Goal: Transaction & Acquisition: Download file/media

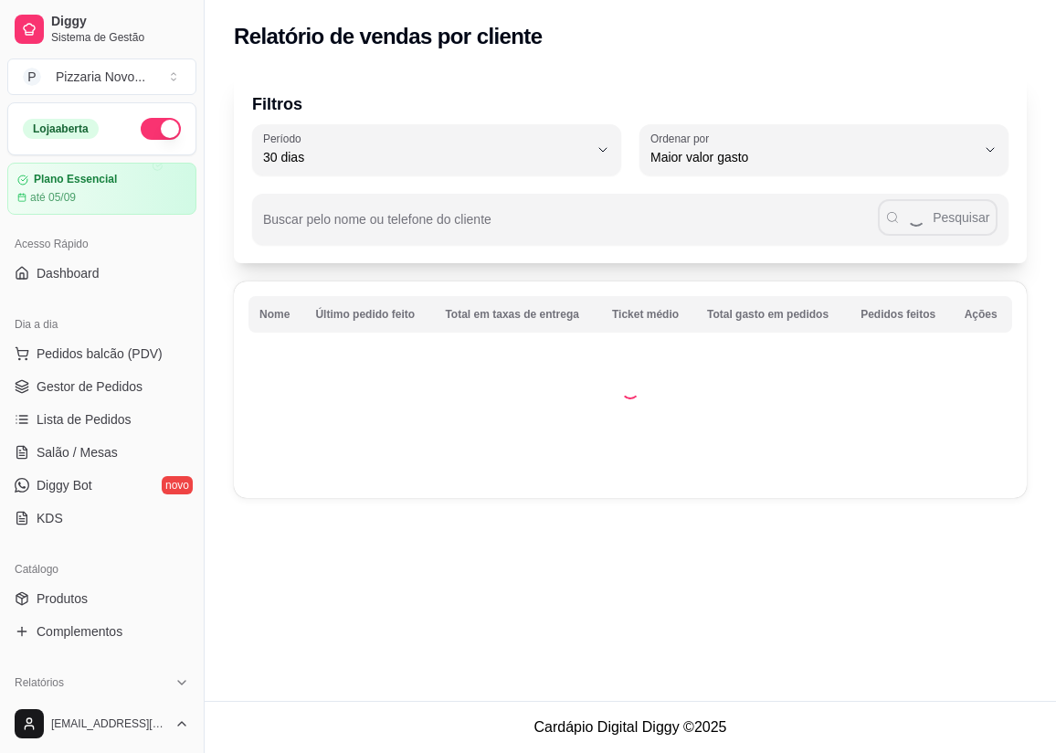
select select "30"
select select "HIGHEST_TOTAL_SPENT_WITH_ORDERS"
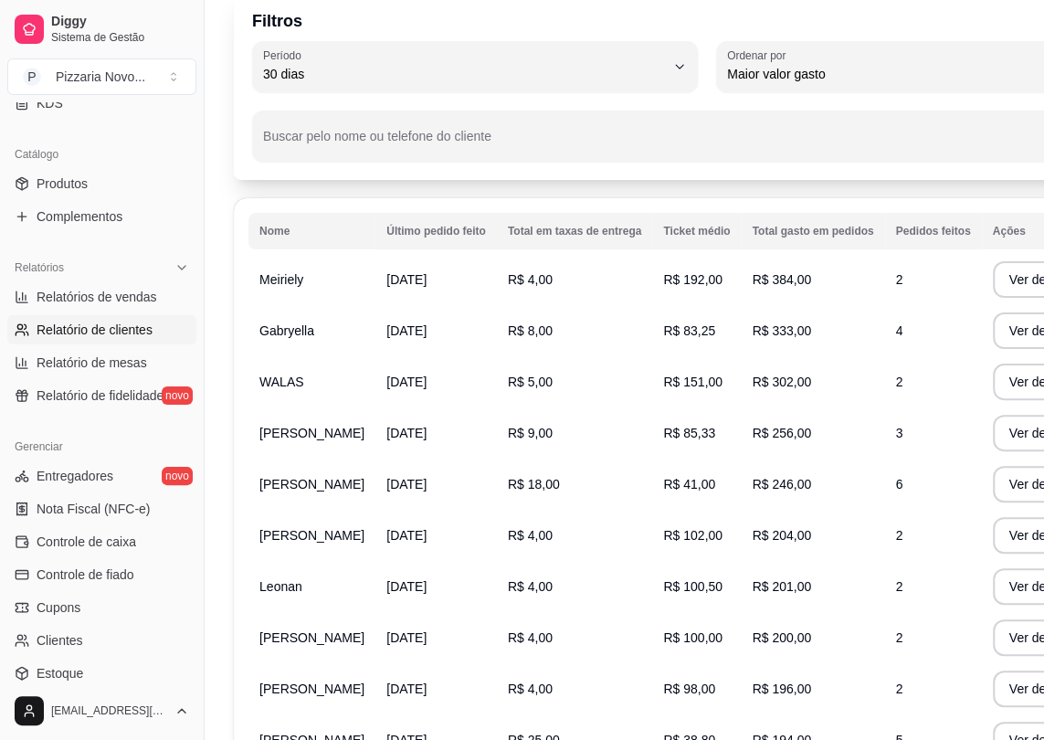
scroll to position [165, 0]
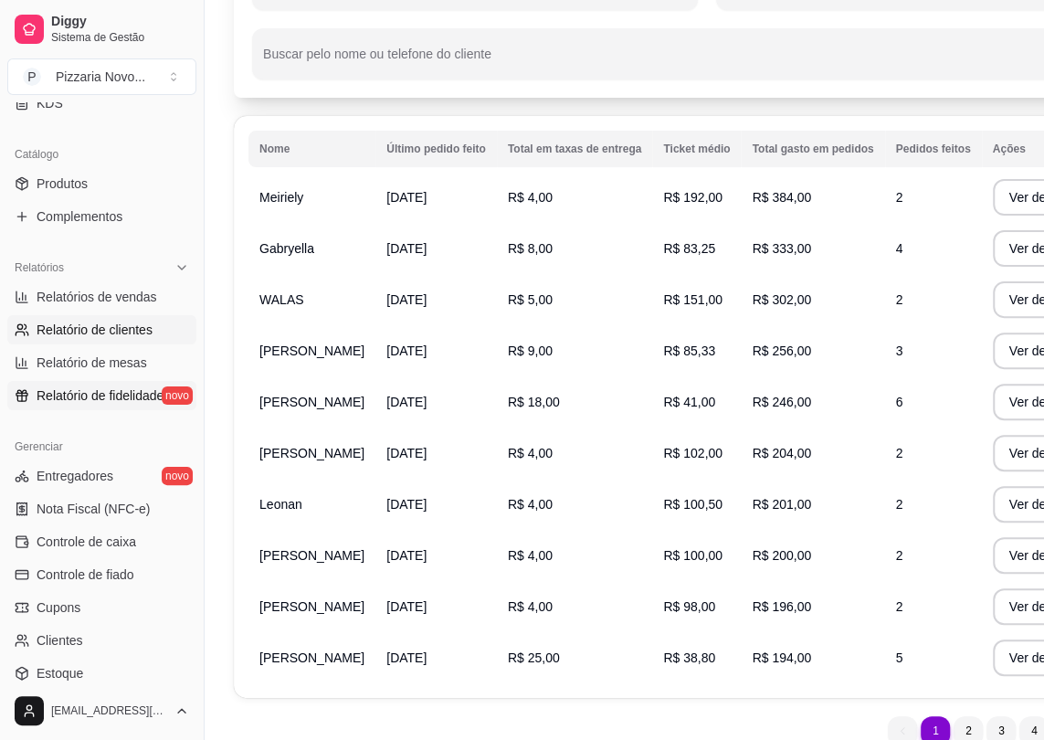
click at [97, 396] on span "Relatório de fidelidade" at bounding box center [100, 395] width 127 height 18
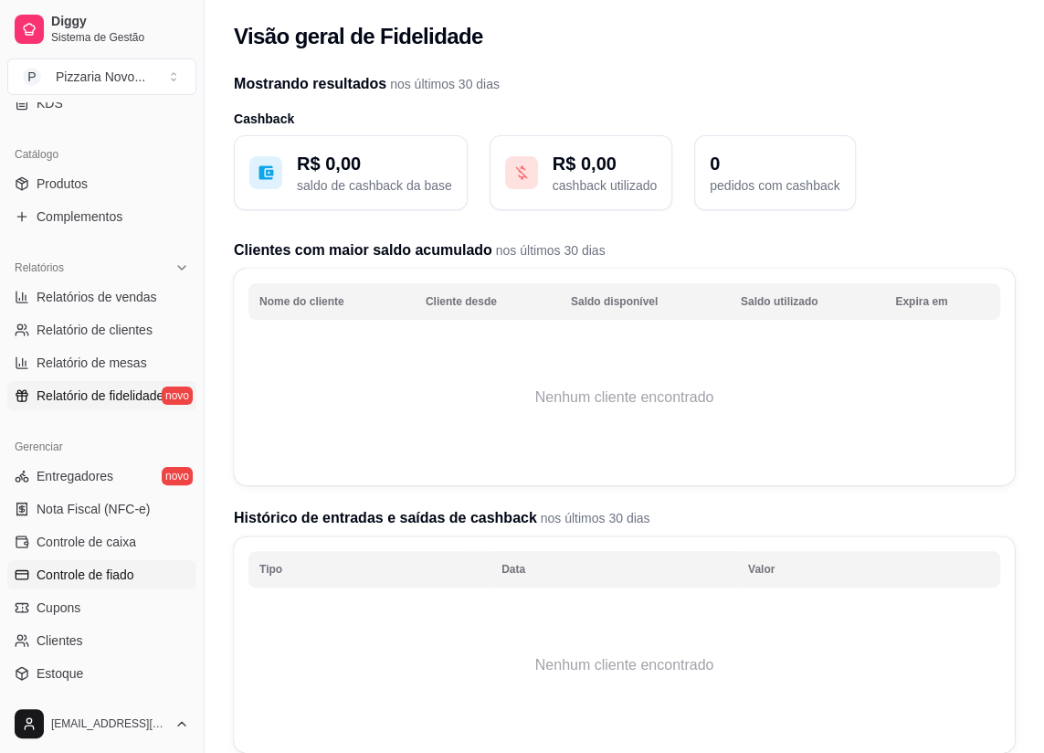
click at [107, 572] on span "Controle de fiado" at bounding box center [86, 574] width 98 height 18
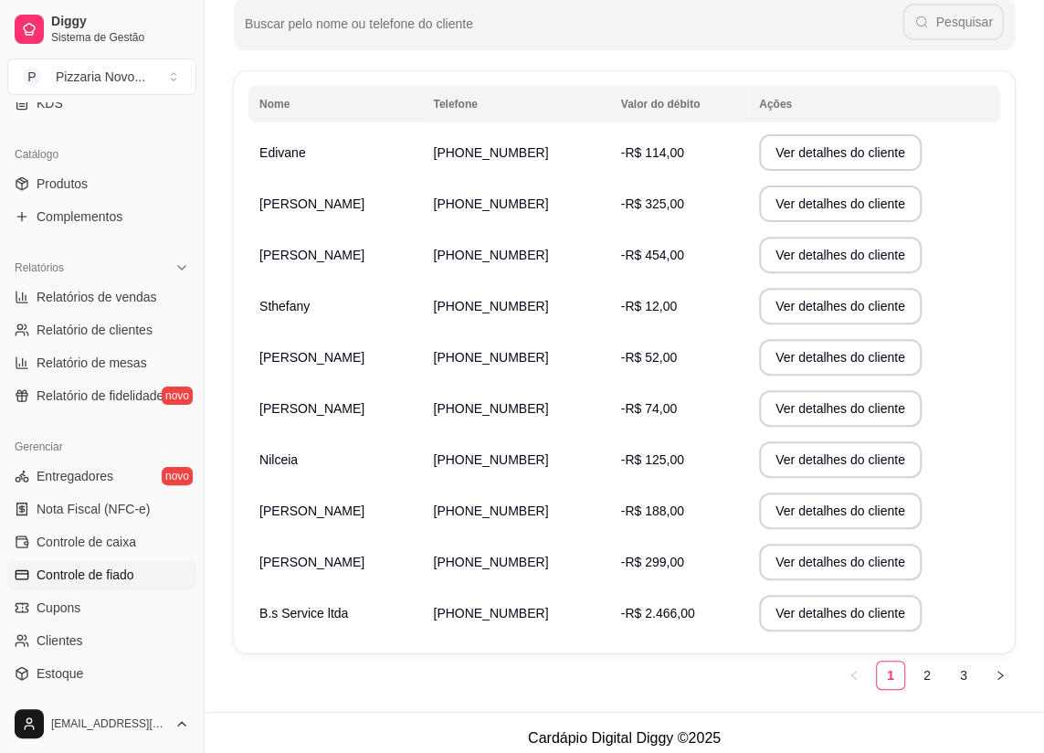
scroll to position [259, 0]
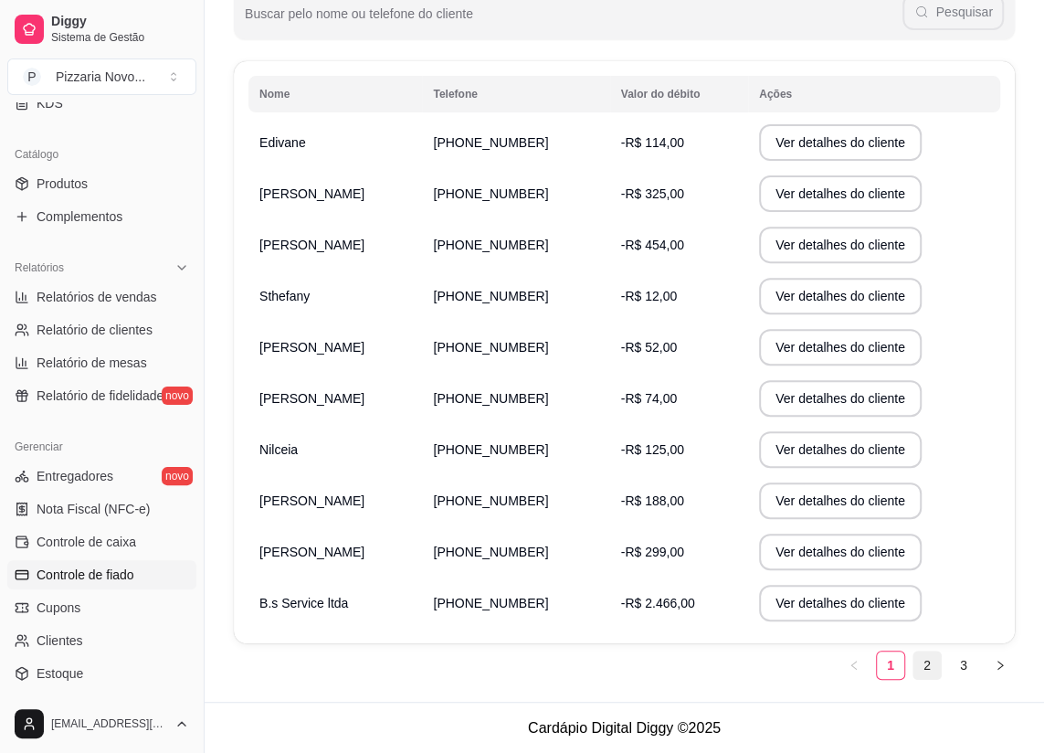
click at [928, 664] on link "2" at bounding box center [927, 664] width 27 height 27
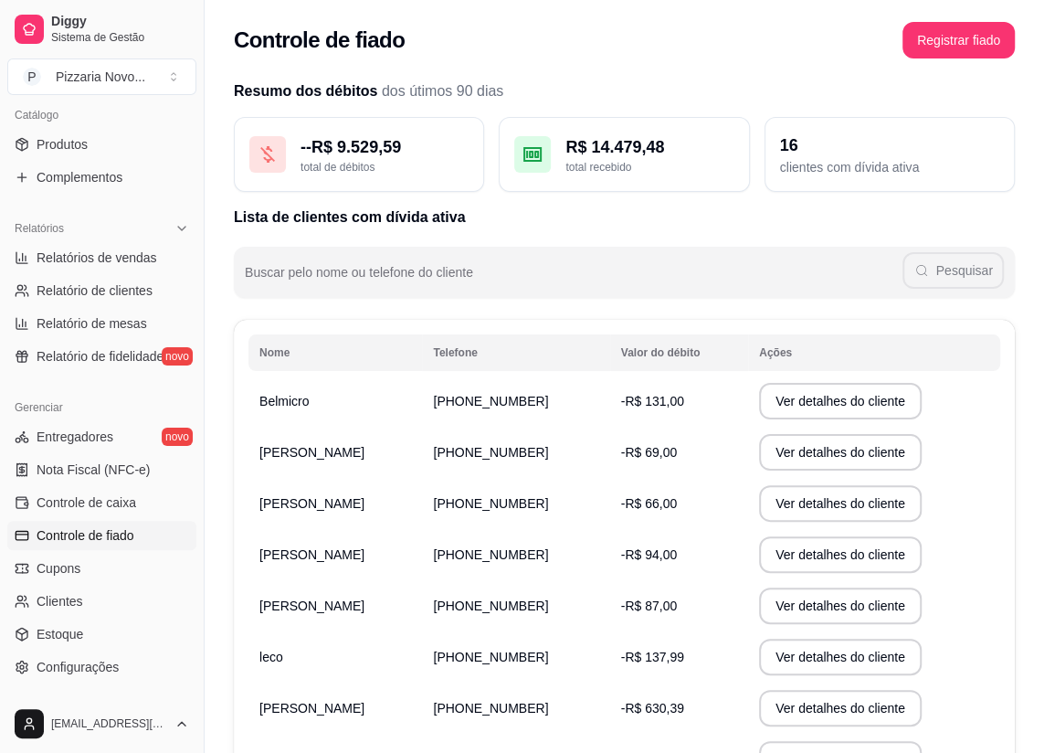
scroll to position [560, 0]
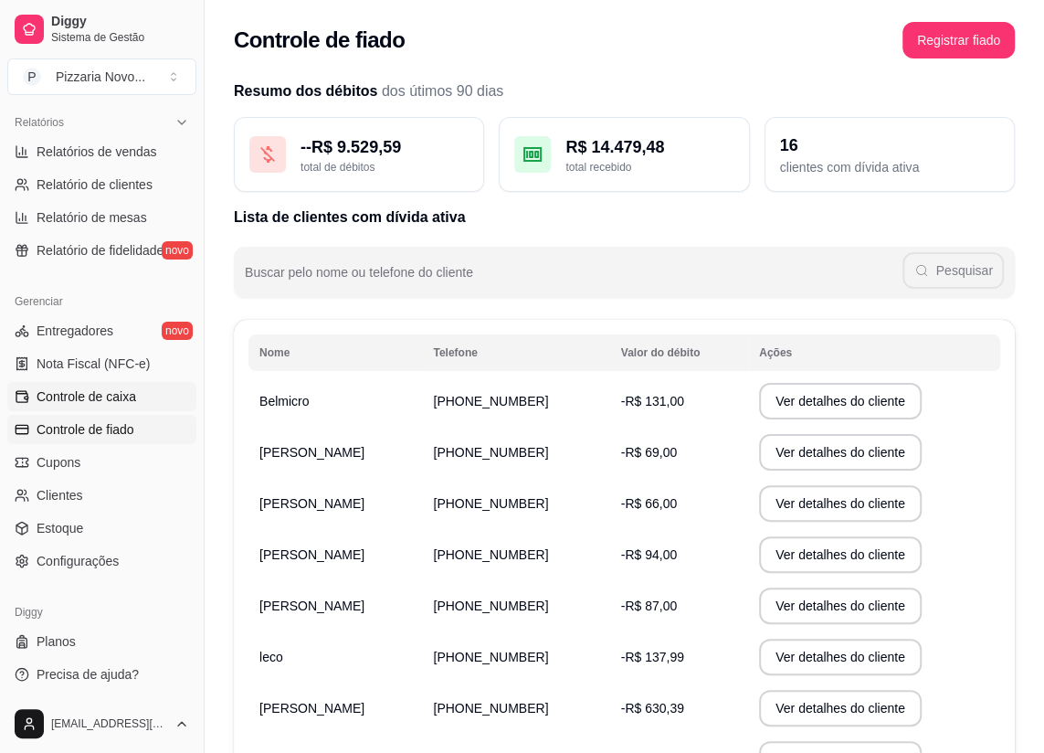
click at [137, 390] on link "Controle de caixa" at bounding box center [101, 396] width 189 height 29
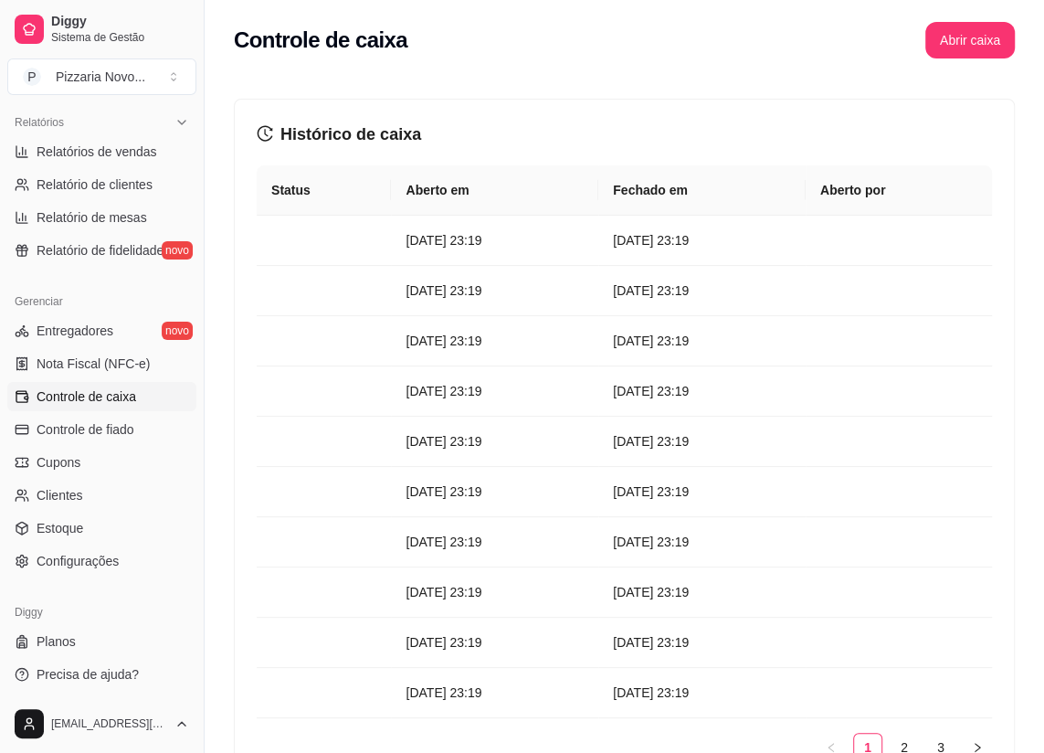
click at [126, 402] on span "Controle de caixa" at bounding box center [87, 396] width 100 height 18
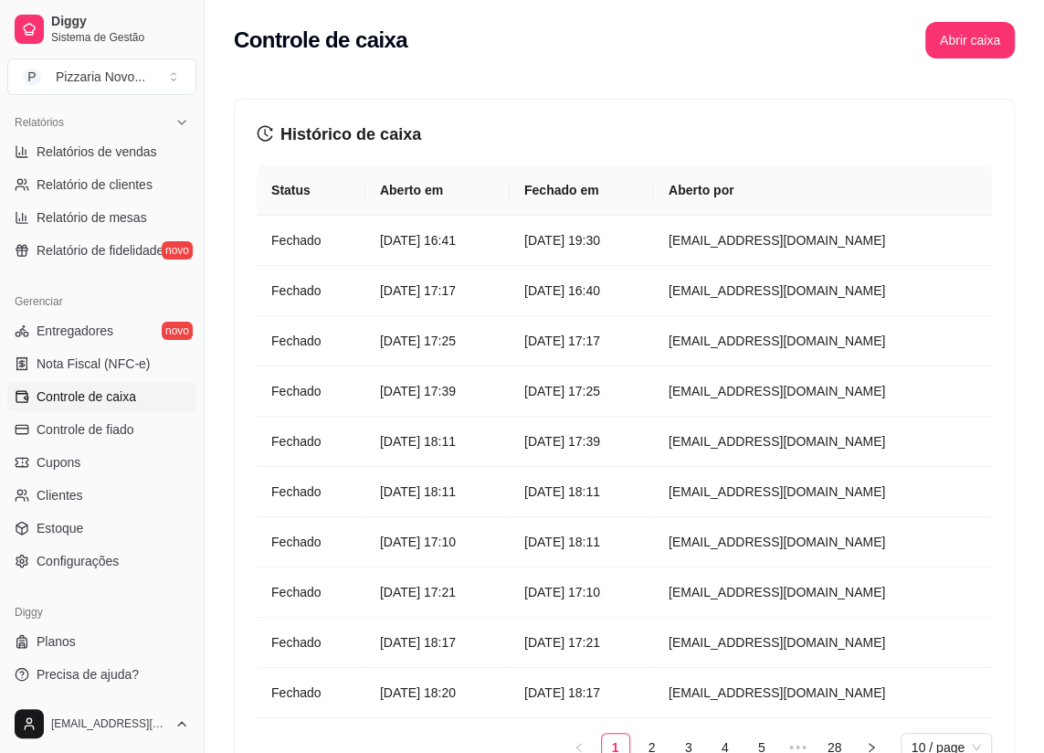
click at [126, 394] on span "Controle de caixa" at bounding box center [87, 396] width 100 height 18
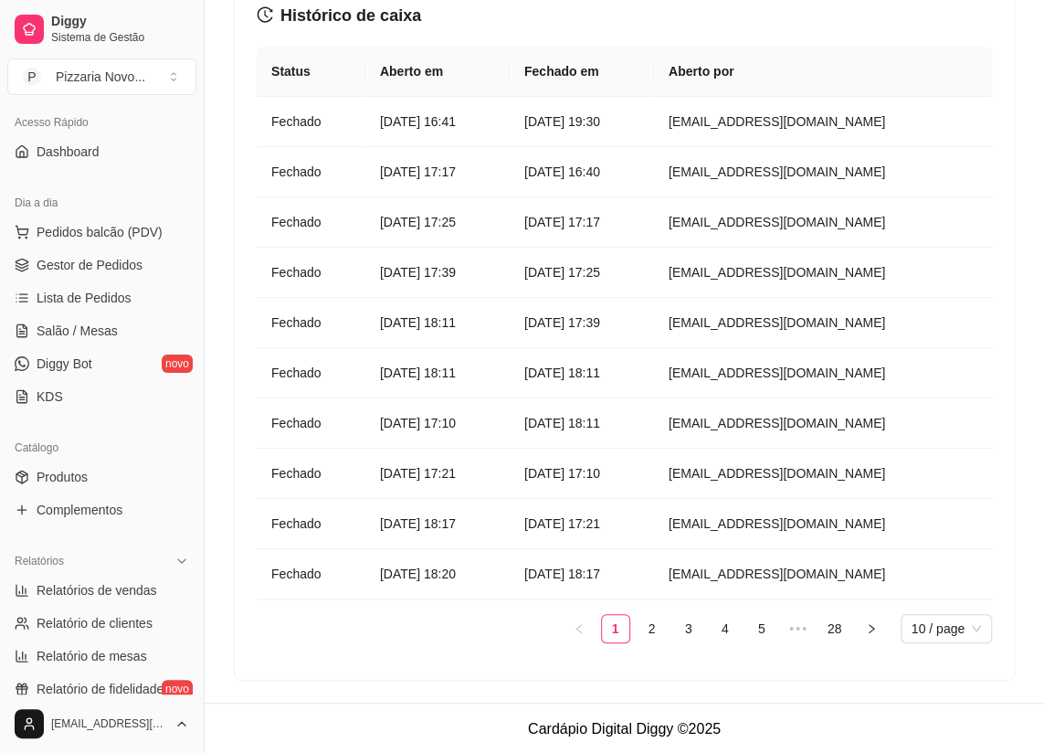
scroll to position [248, 0]
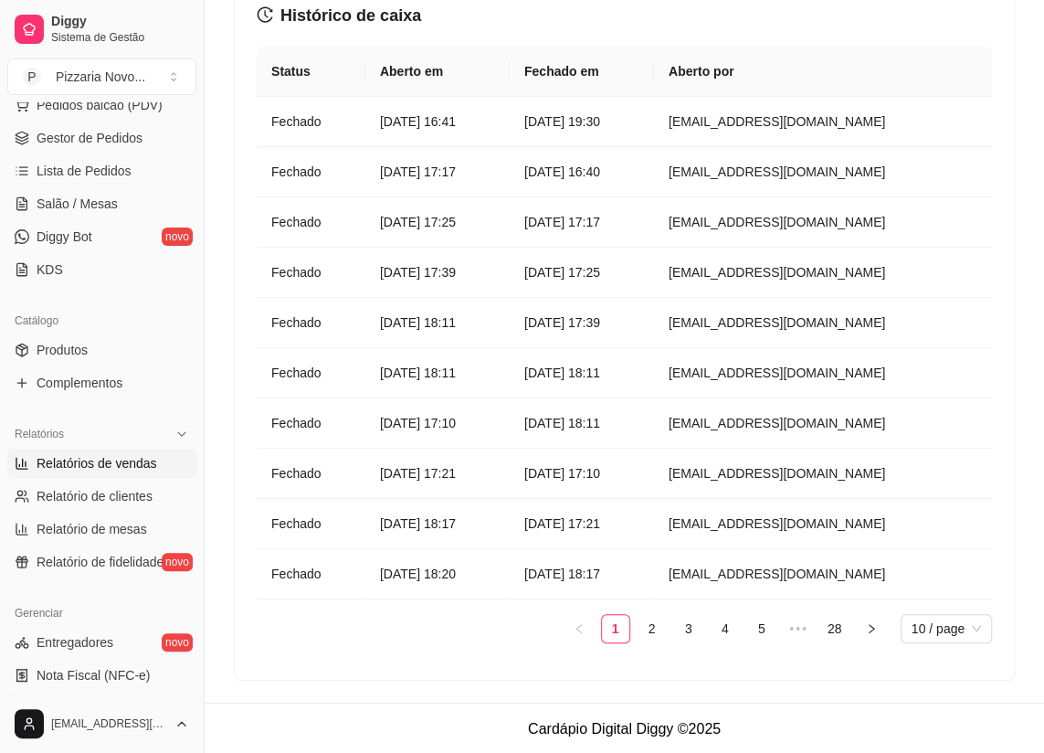
click at [141, 464] on span "Relatórios de vendas" at bounding box center [97, 463] width 121 height 18
select select "ALL"
select select "0"
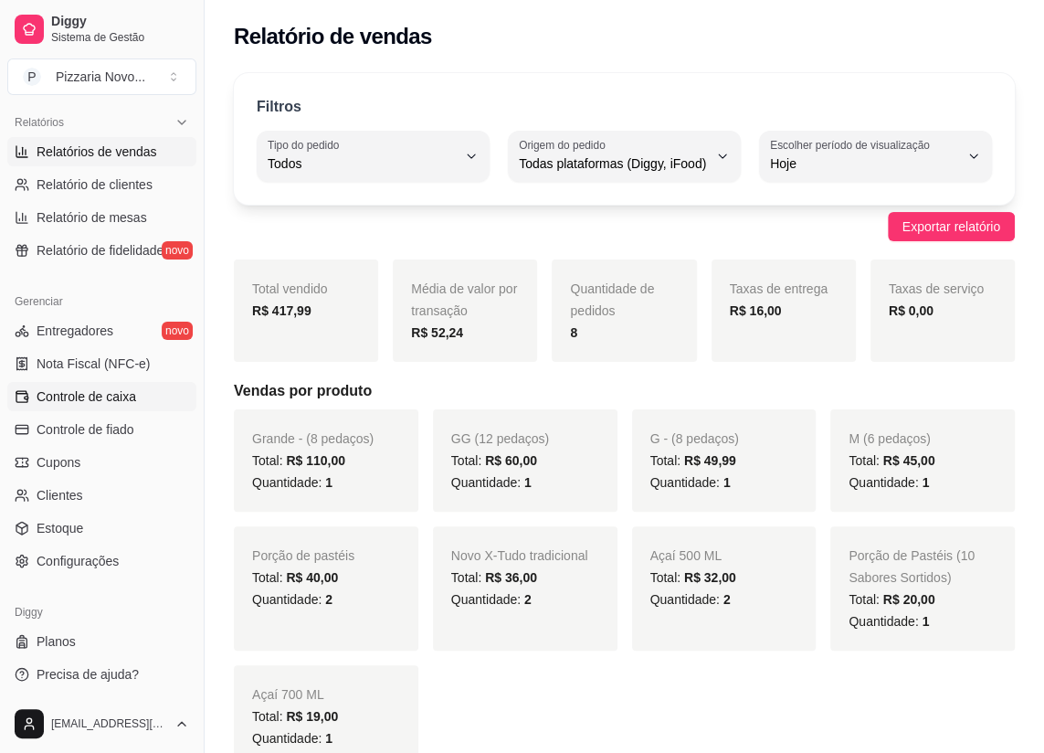
click at [108, 397] on span "Controle de caixa" at bounding box center [87, 396] width 100 height 18
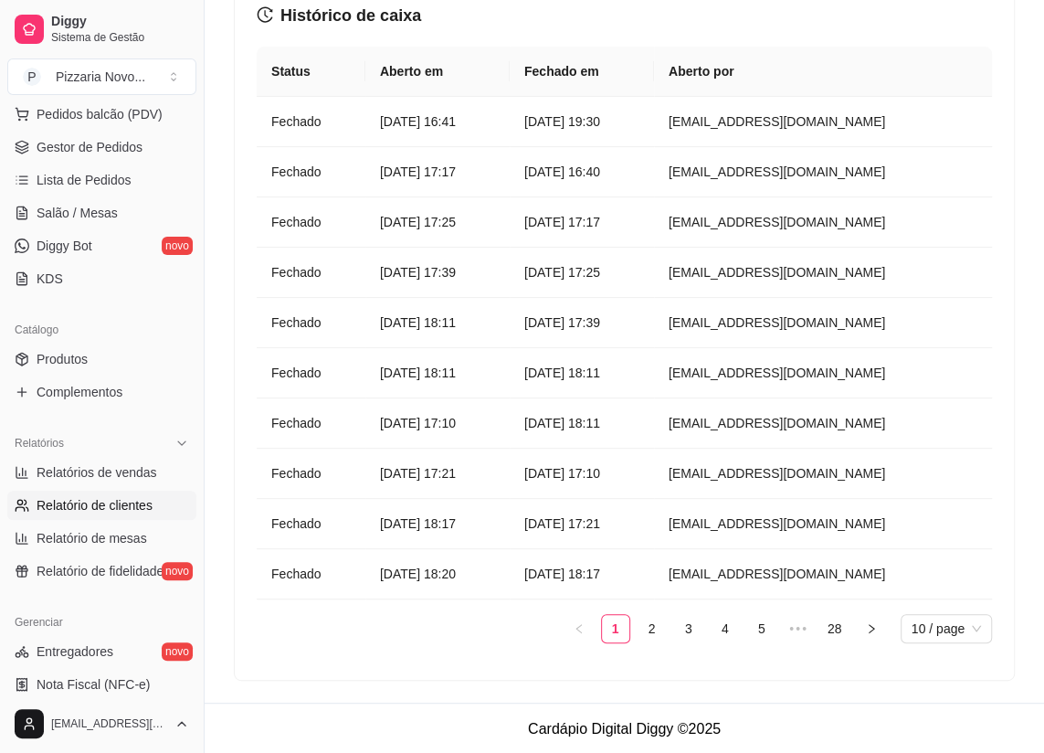
scroll to position [228, 0]
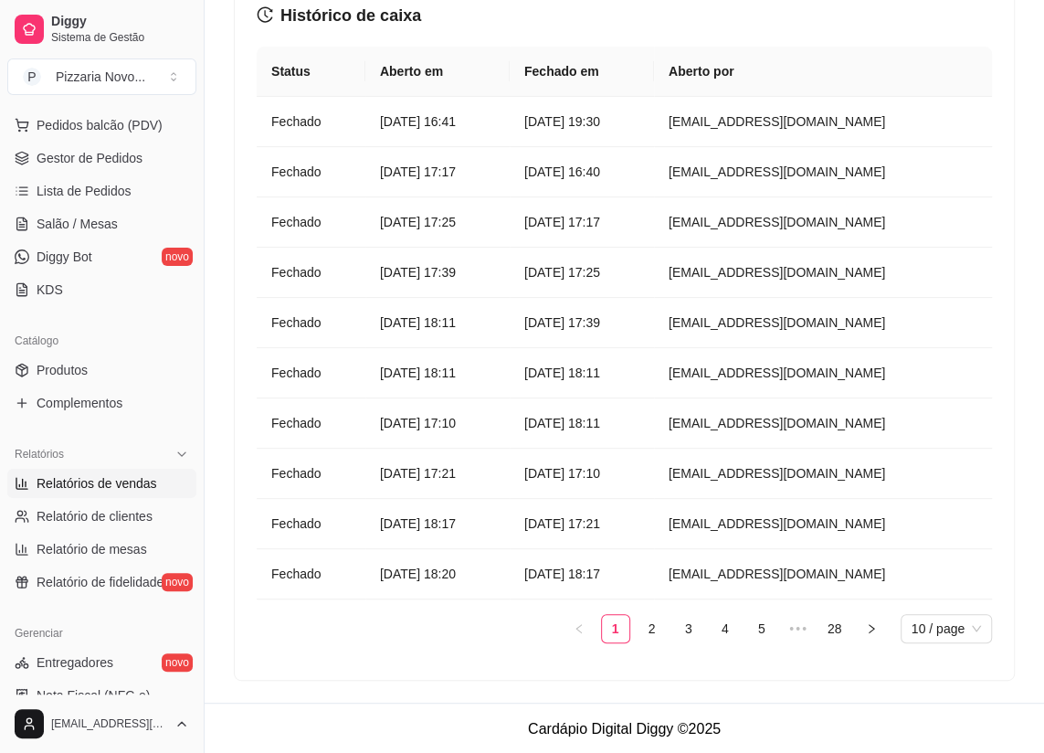
click at [134, 485] on span "Relatórios de vendas" at bounding box center [97, 483] width 121 height 18
select select "ALL"
select select "0"
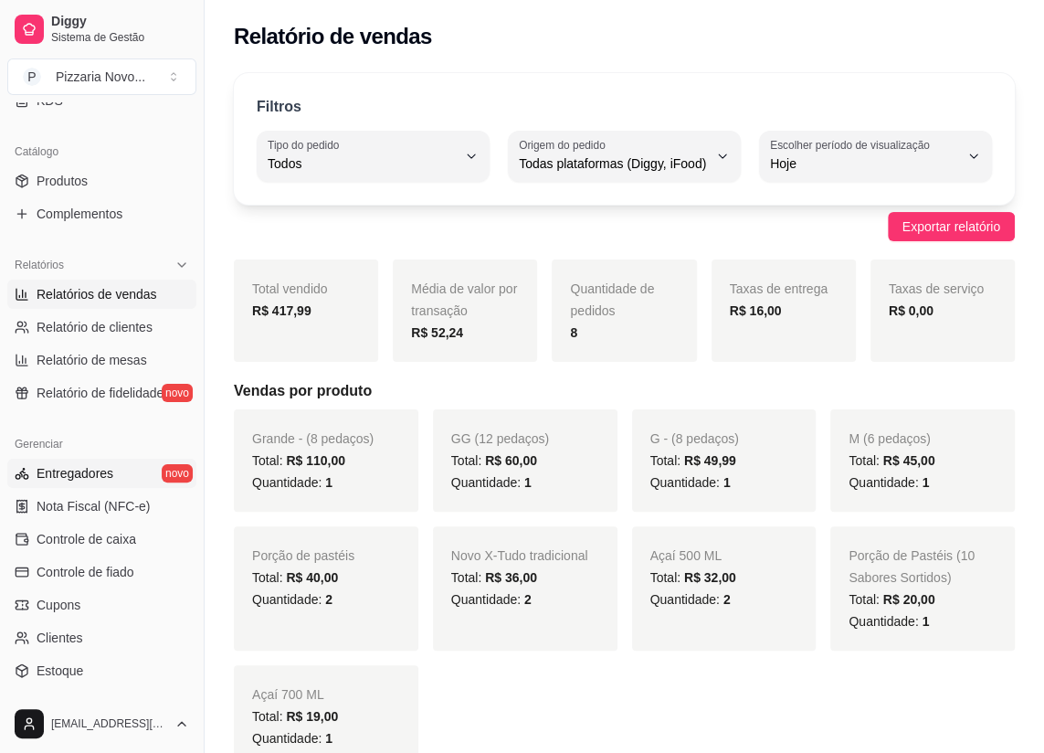
scroll to position [394, 0]
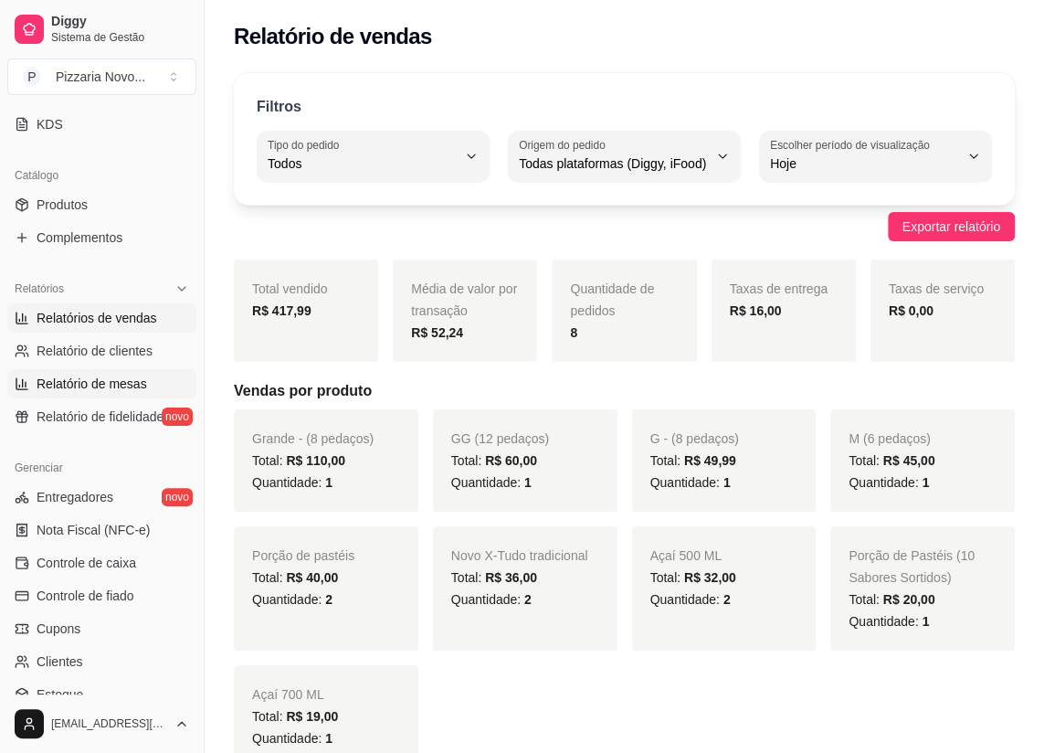
click at [129, 381] on span "Relatório de mesas" at bounding box center [92, 384] width 111 height 18
select select "TOTAL_OF_ORDERS"
select select "7"
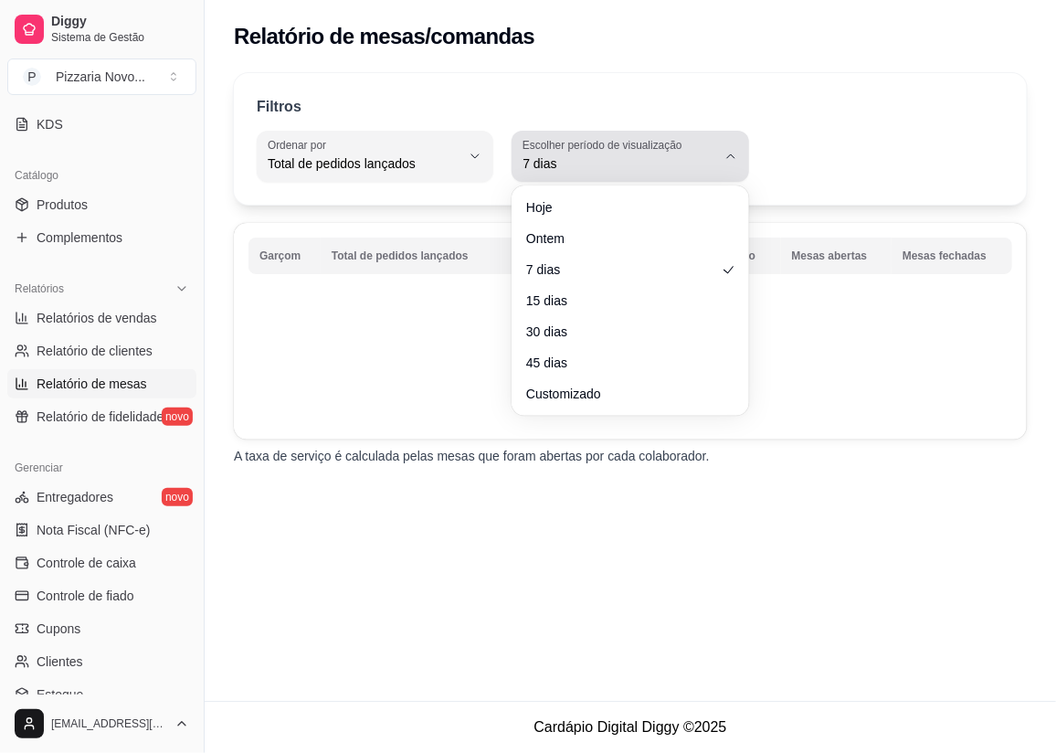
click at [724, 155] on icon "button" at bounding box center [731, 156] width 15 height 15
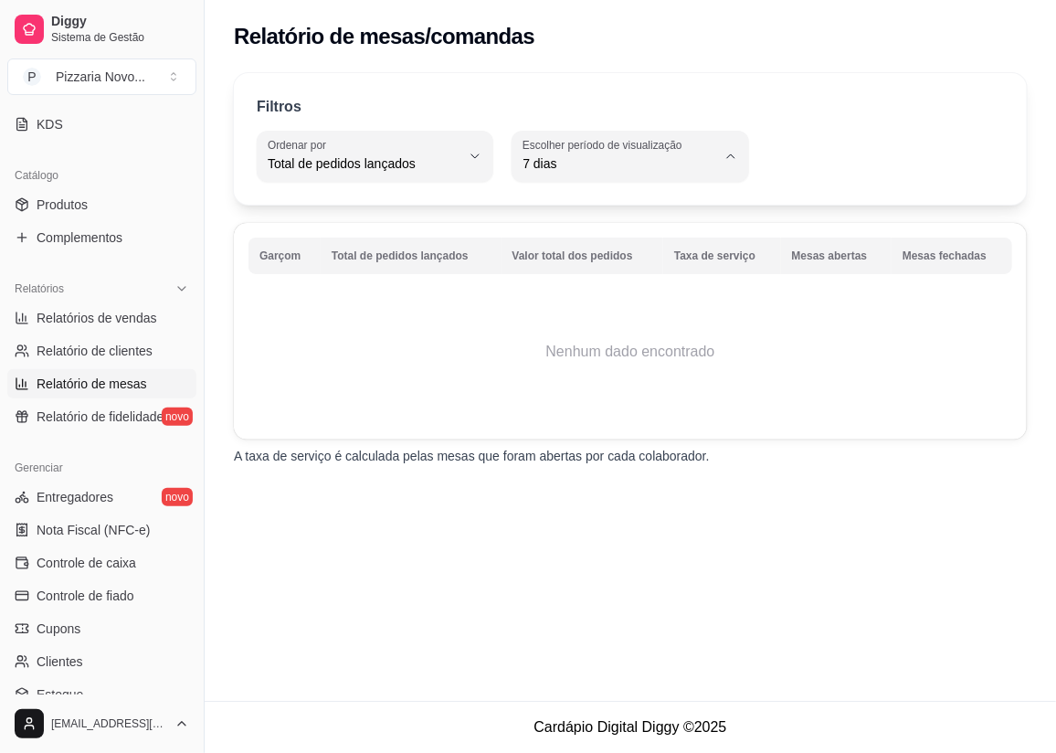
click at [575, 265] on span "7 dias" at bounding box center [622, 266] width 182 height 17
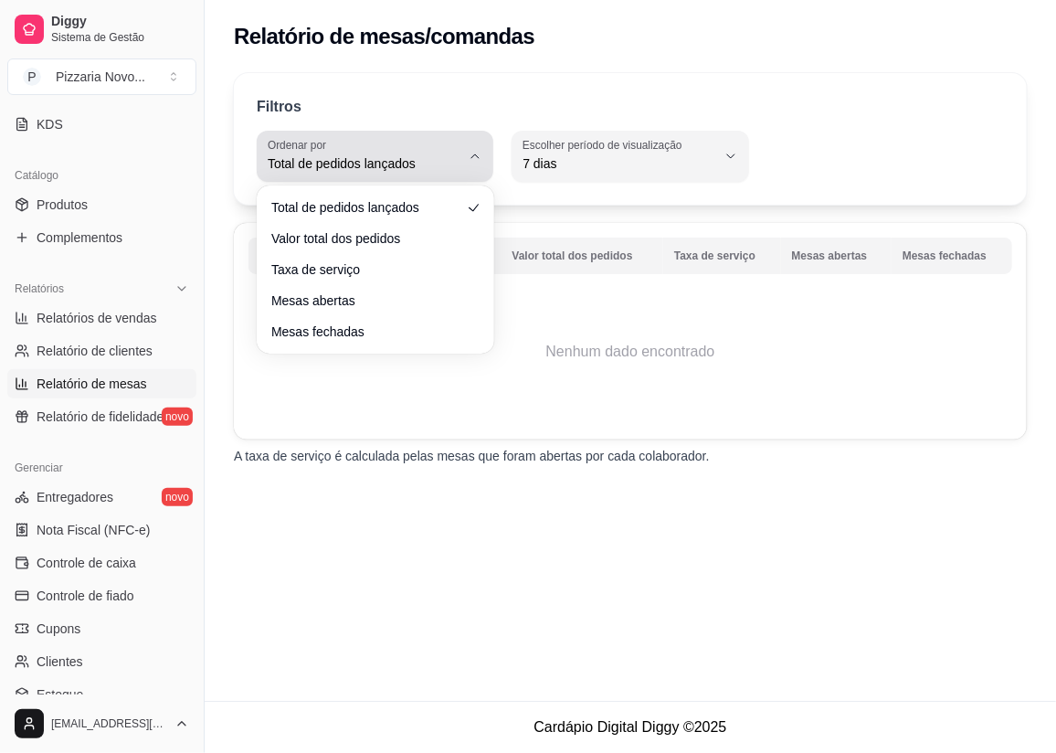
click at [471, 147] on button "Ordenar por Total de pedidos lançados" at bounding box center [375, 156] width 237 height 51
click at [449, 429] on div "Garçom Total de pedidos lançados Valor total dos pedidos Taxa de serviço Mesas …" at bounding box center [630, 331] width 793 height 217
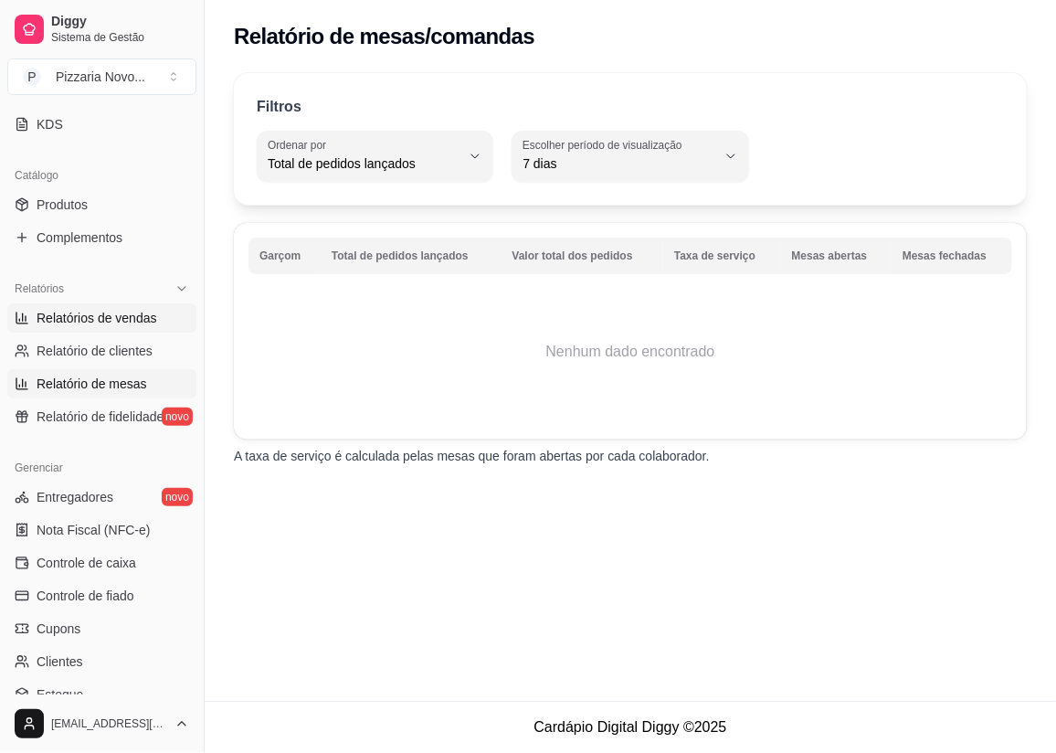
click at [132, 322] on span "Relatórios de vendas" at bounding box center [97, 318] width 121 height 18
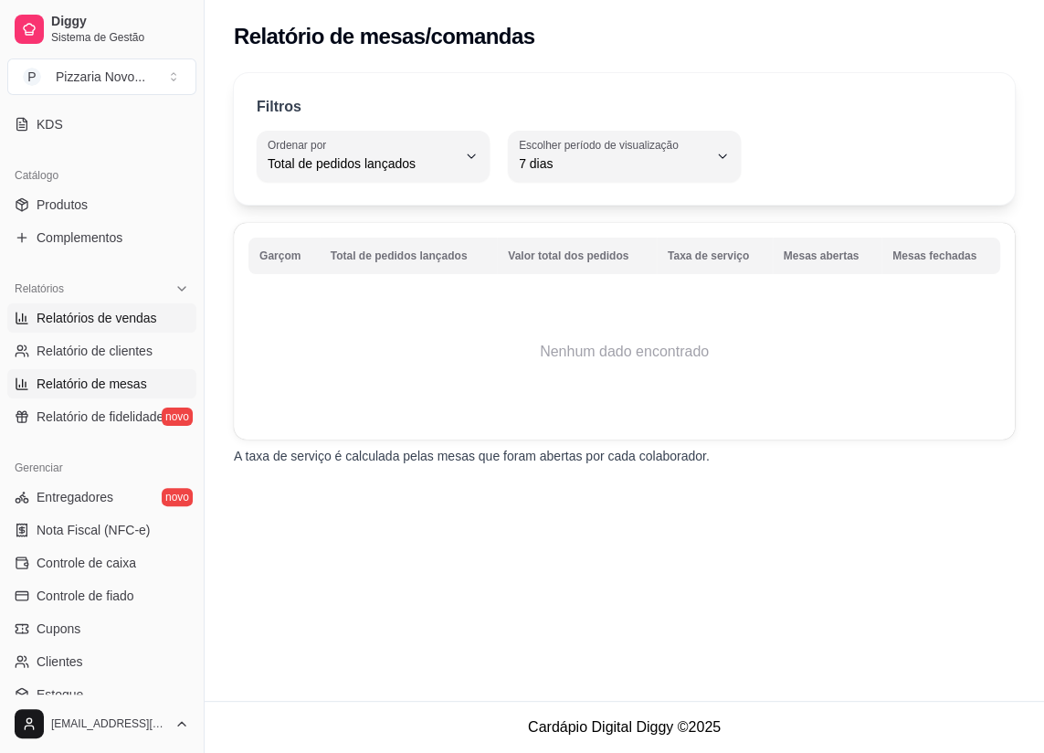
select select "ALL"
select select "0"
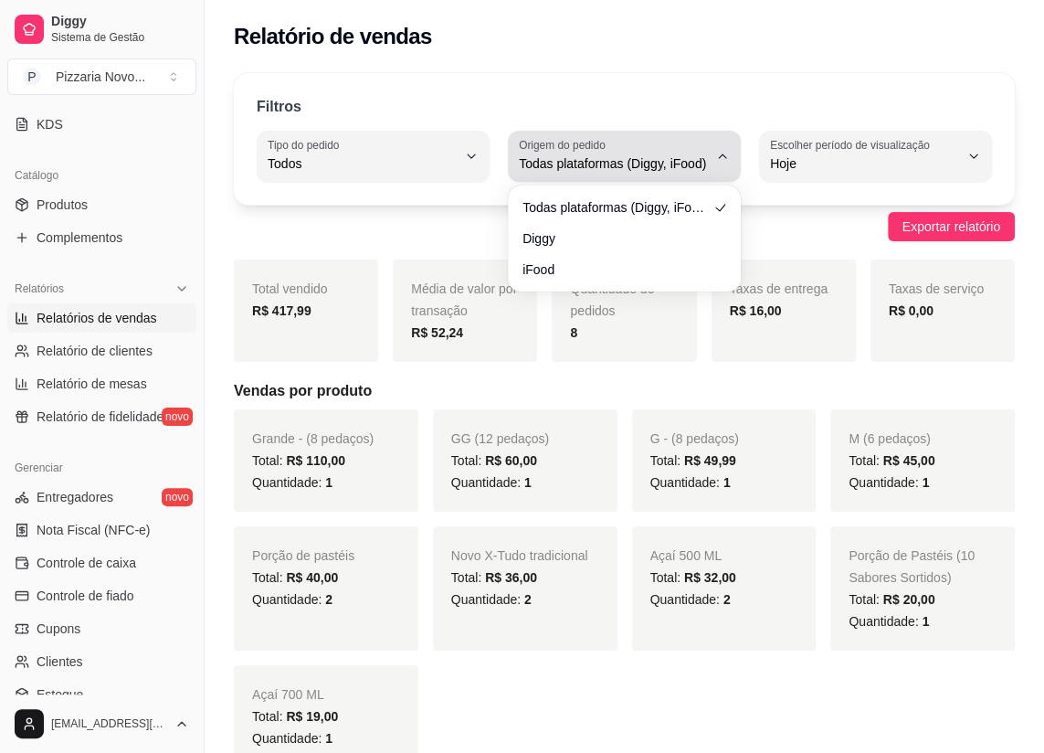
click at [723, 155] on icon "button" at bounding box center [722, 156] width 15 height 15
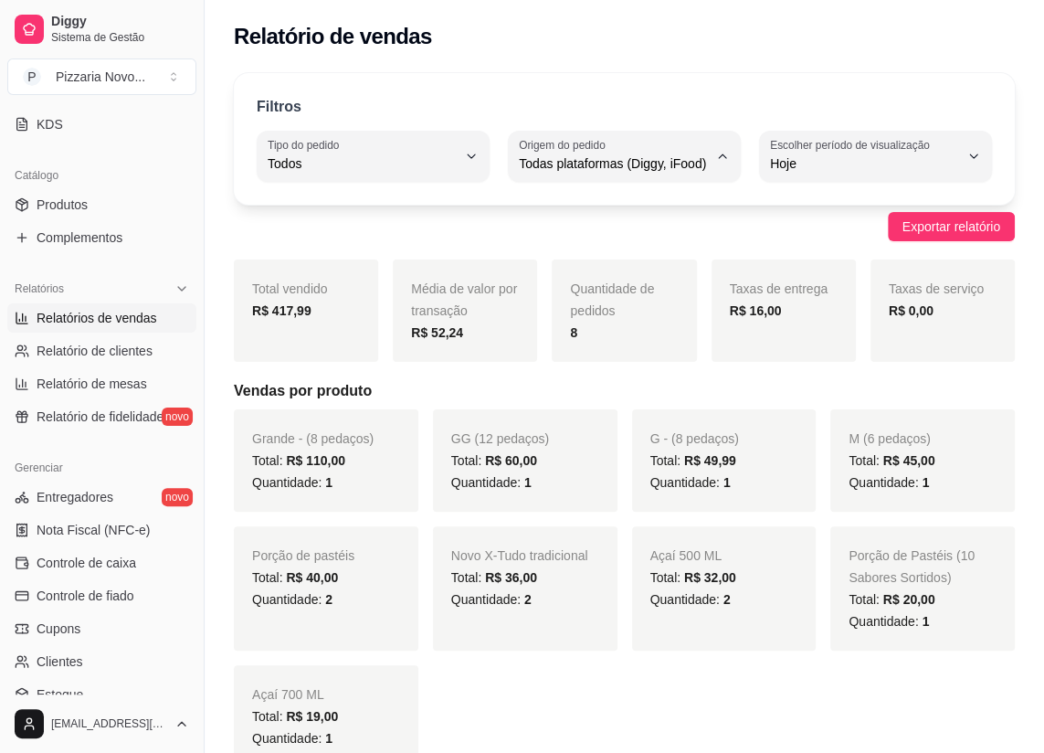
click at [640, 269] on span "iFood" at bounding box center [615, 266] width 178 height 17
type input "IFOOD"
select select "IFOOD"
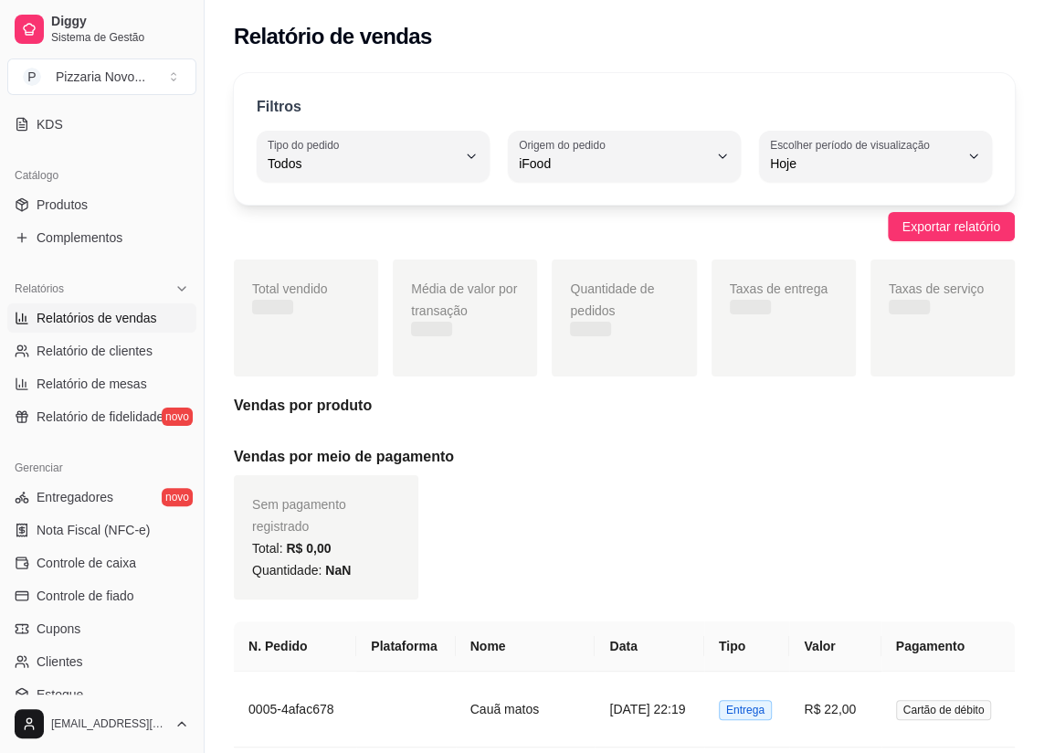
scroll to position [17, 0]
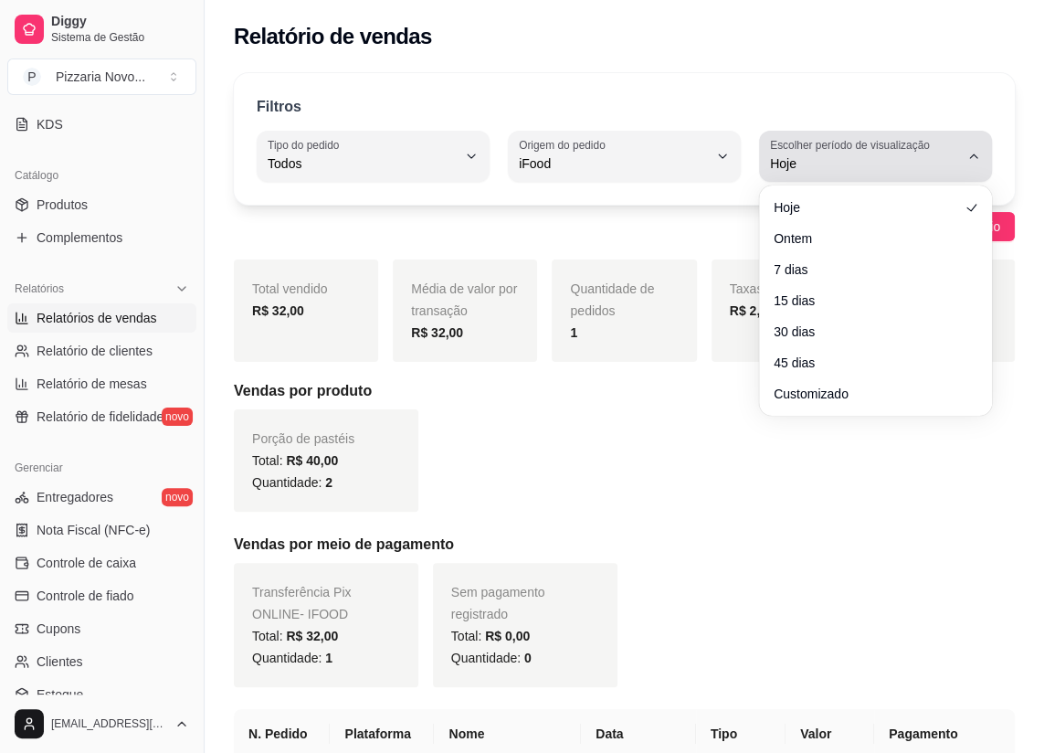
click at [970, 154] on icon "button" at bounding box center [974, 156] width 15 height 15
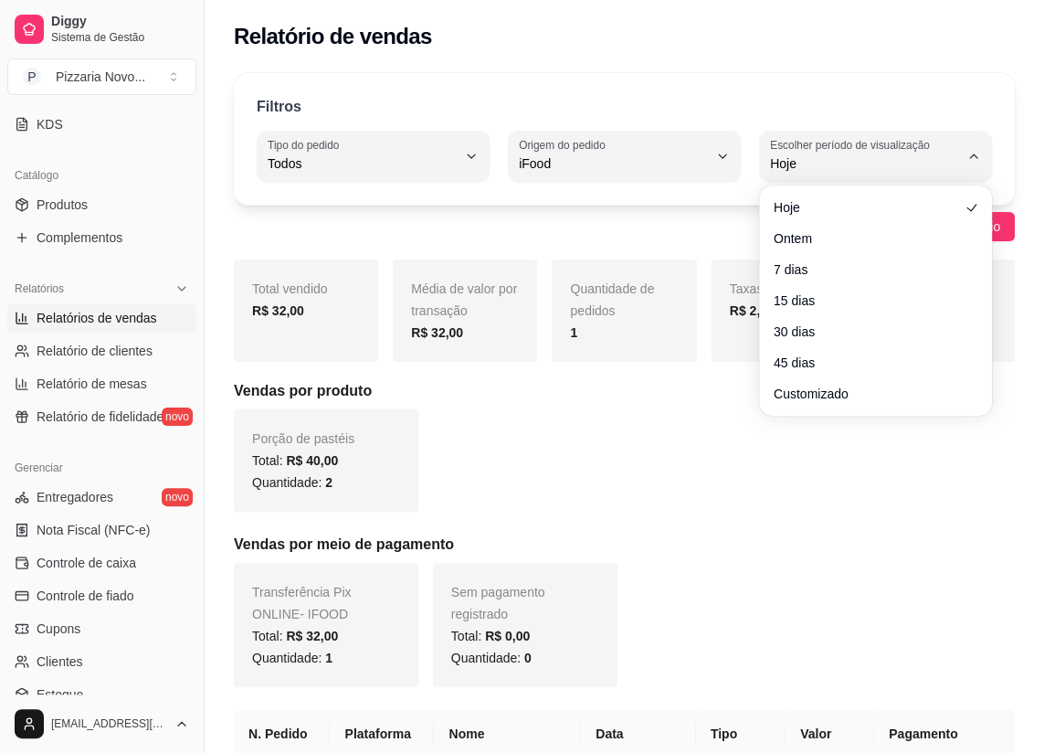
click at [852, 284] on ul "Hoje Ontem 7 dias 15 dias 30 dias 45 dias Customizado" at bounding box center [875, 301] width 218 height 216
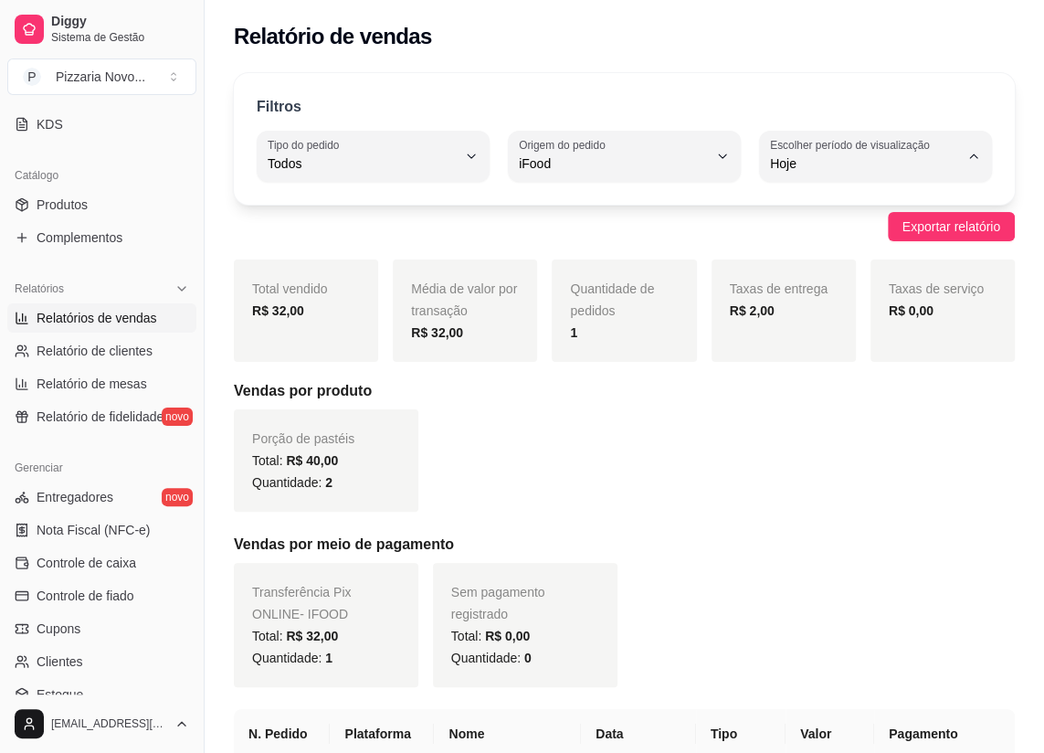
click at [794, 267] on span "7 dias" at bounding box center [866, 266] width 178 height 17
type input "7"
select select "7"
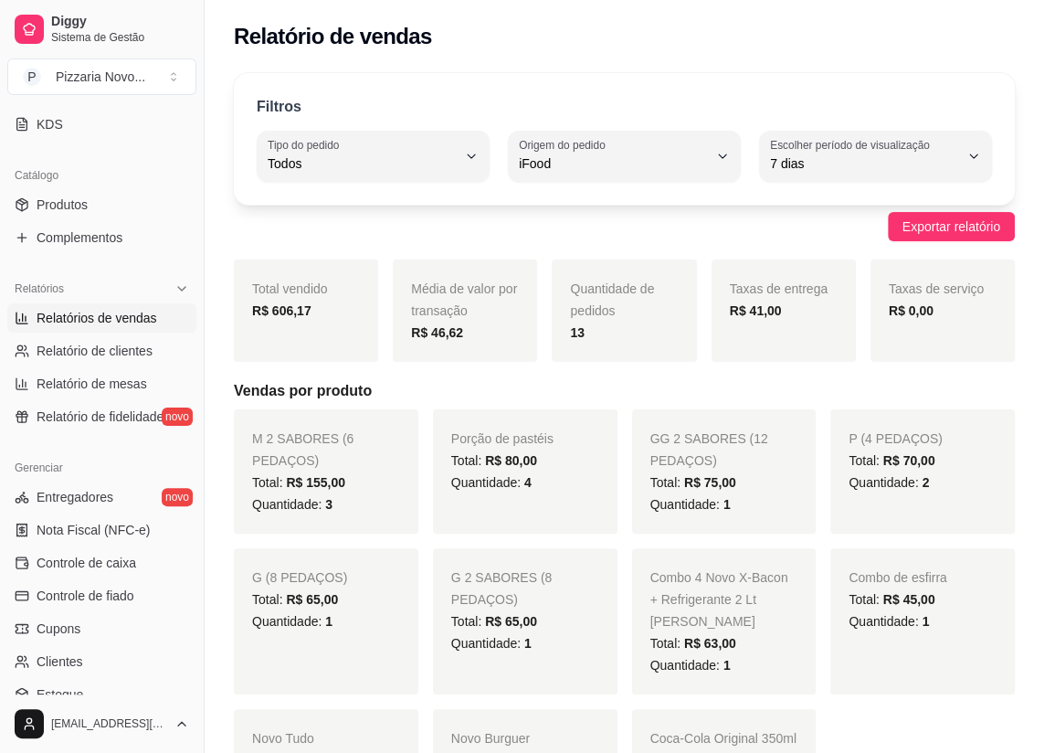
scroll to position [82, 0]
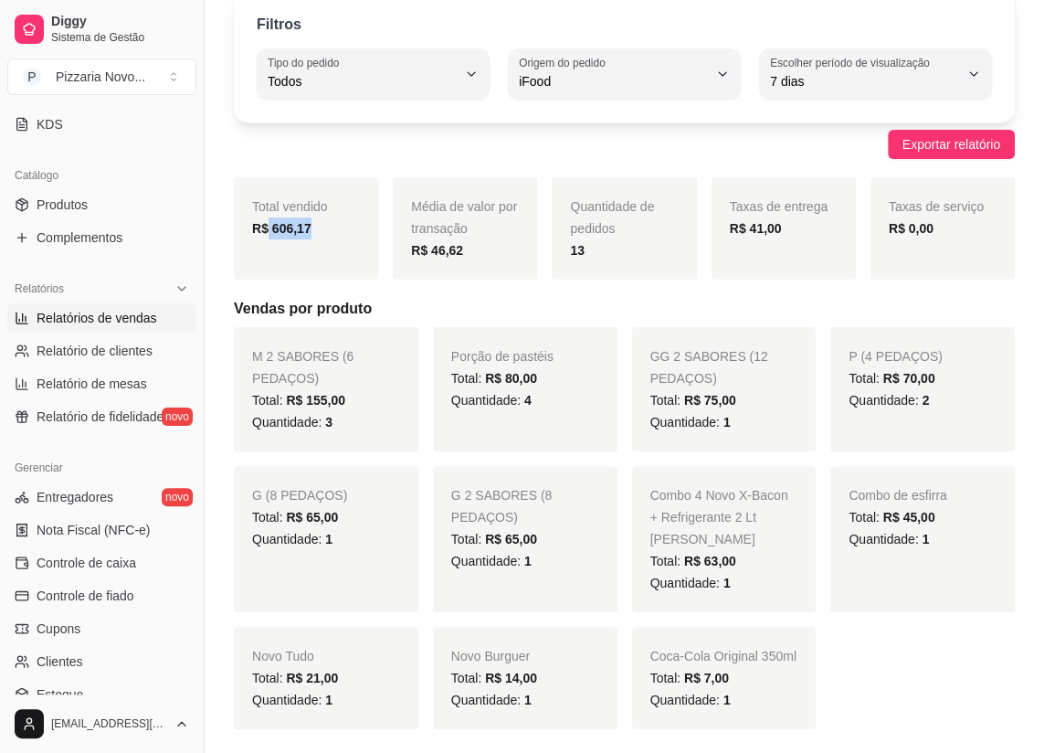
drag, startPoint x: 265, startPoint y: 226, endPoint x: 364, endPoint y: 239, distance: 99.6
click at [364, 239] on div "Total vendido R$ 606,17" at bounding box center [306, 228] width 144 height 102
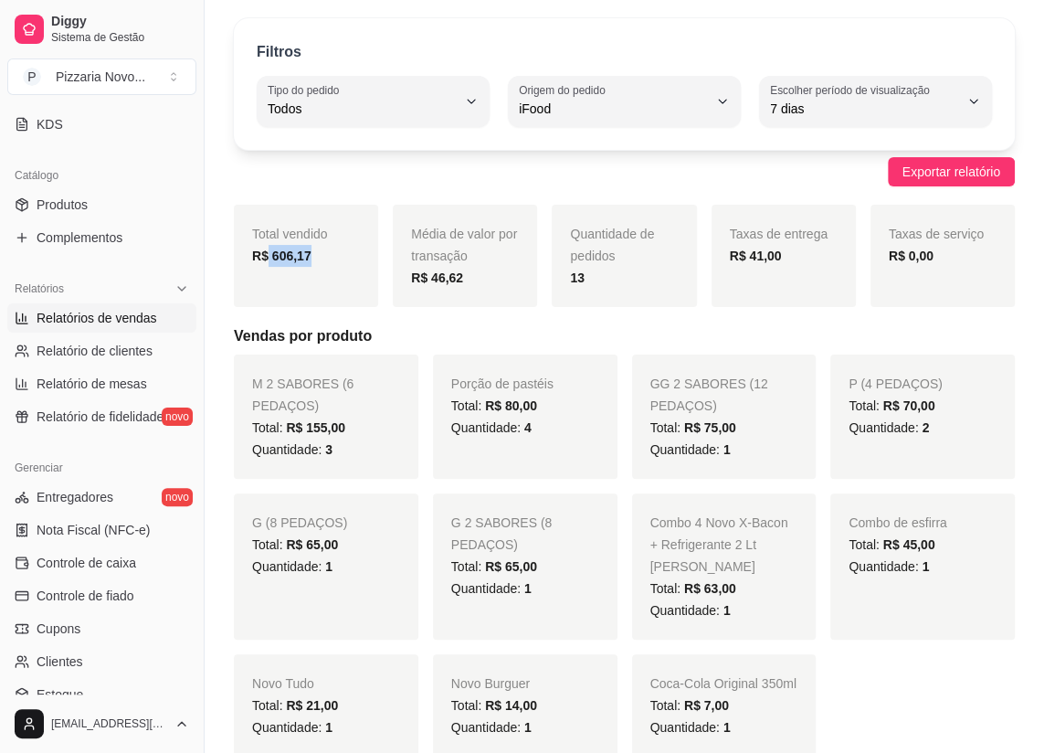
scroll to position [45, 0]
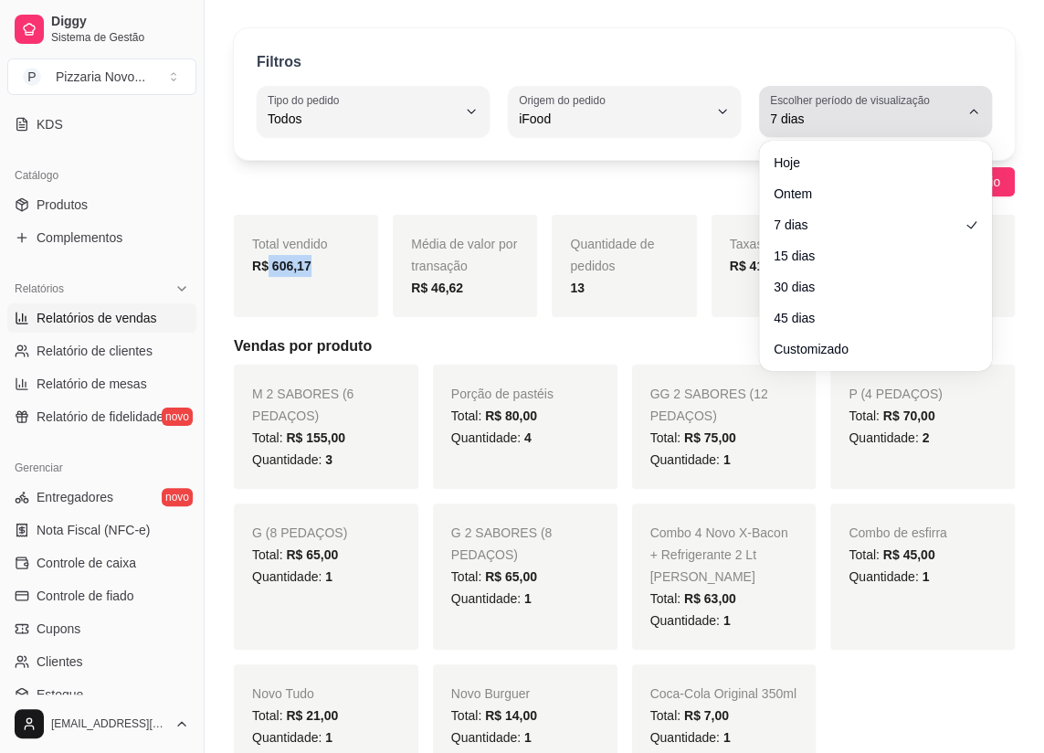
click at [971, 110] on icon "button" at bounding box center [974, 111] width 15 height 15
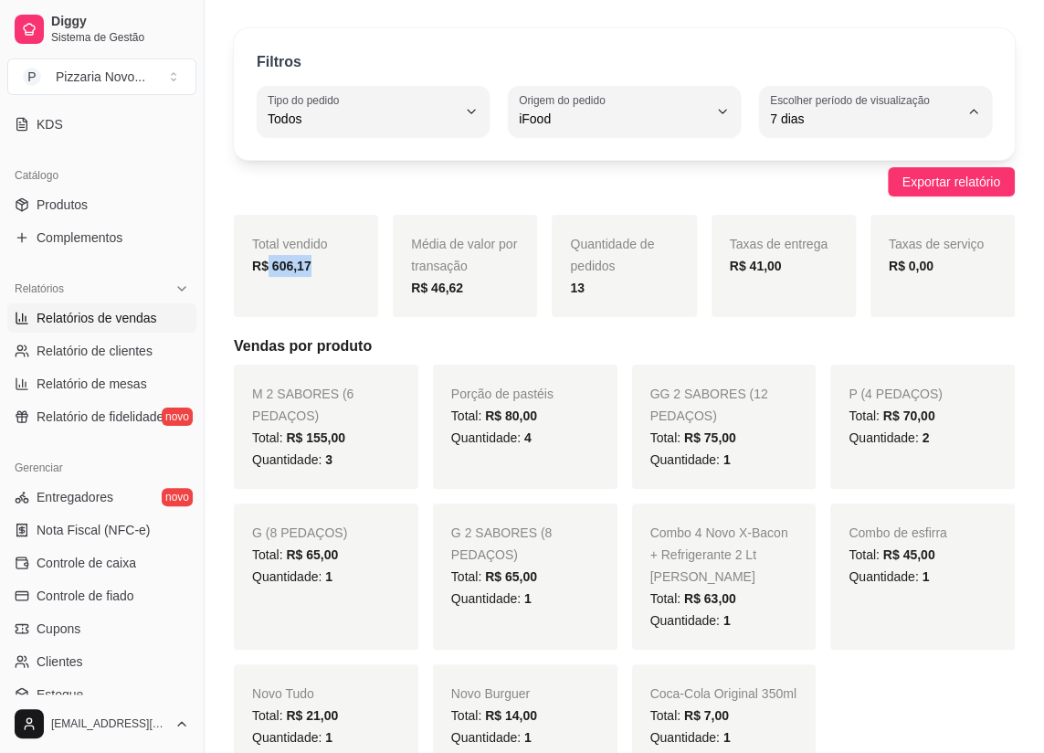
click at [871, 265] on li "15 dias" at bounding box center [875, 252] width 209 height 28
type input "15"
select select "15"
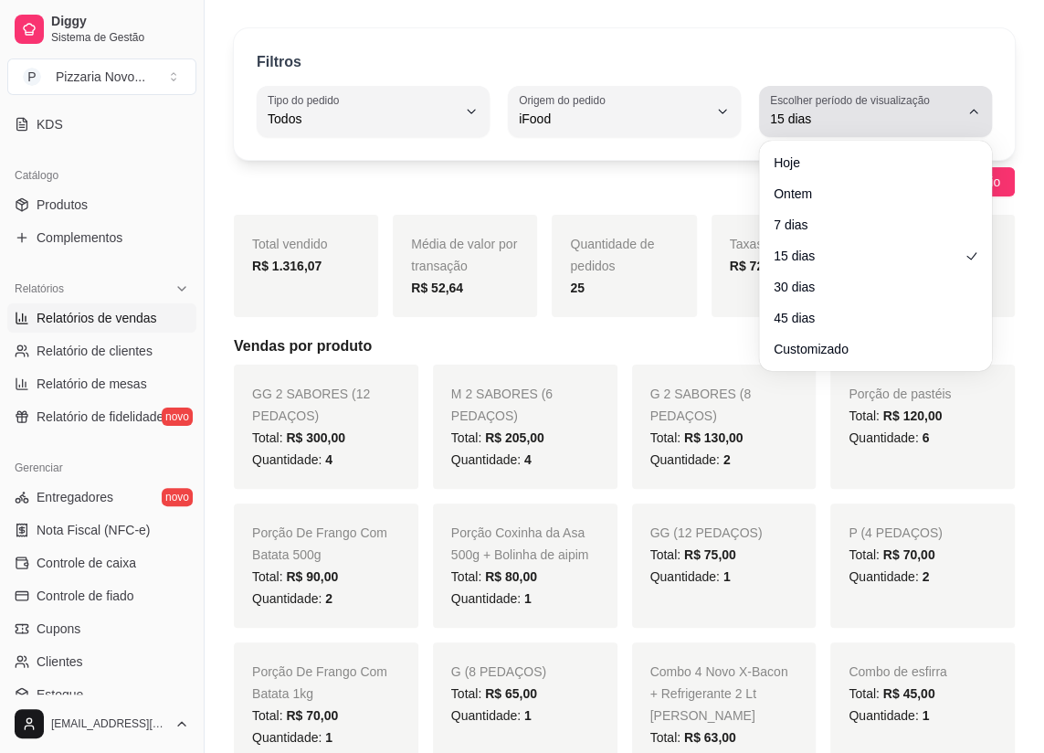
click at [971, 102] on button "Escolher período de visualização 15 dias" at bounding box center [875, 111] width 233 height 51
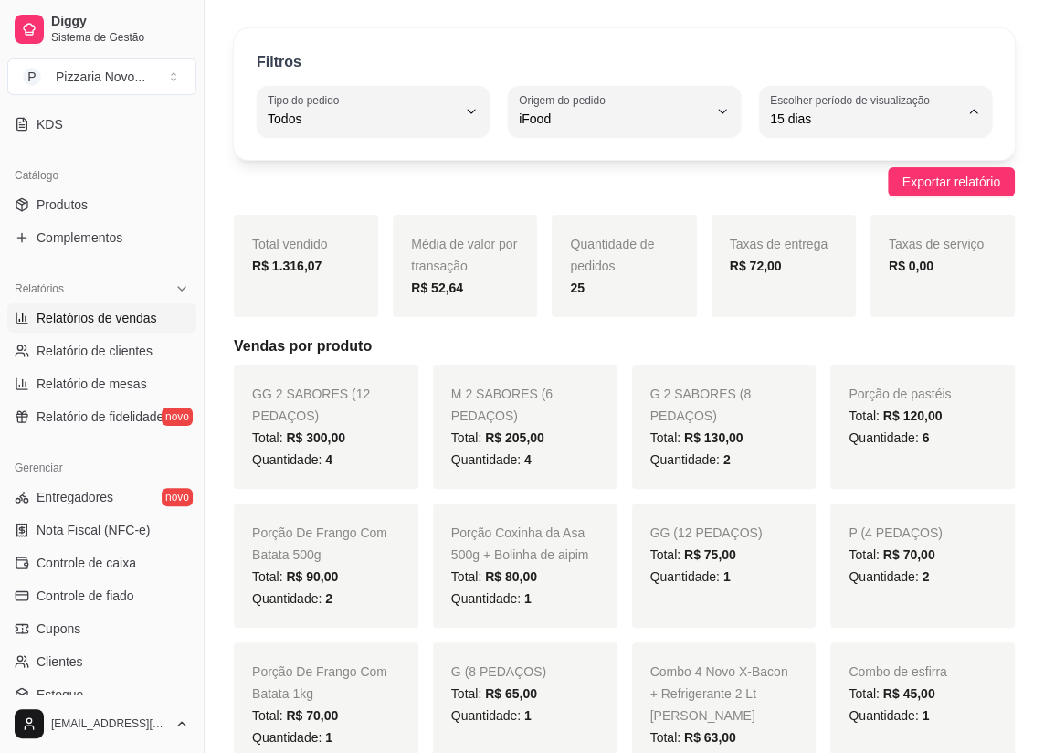
click at [812, 349] on span "Customizado" at bounding box center [866, 340] width 178 height 17
type input "-1"
select select "-1"
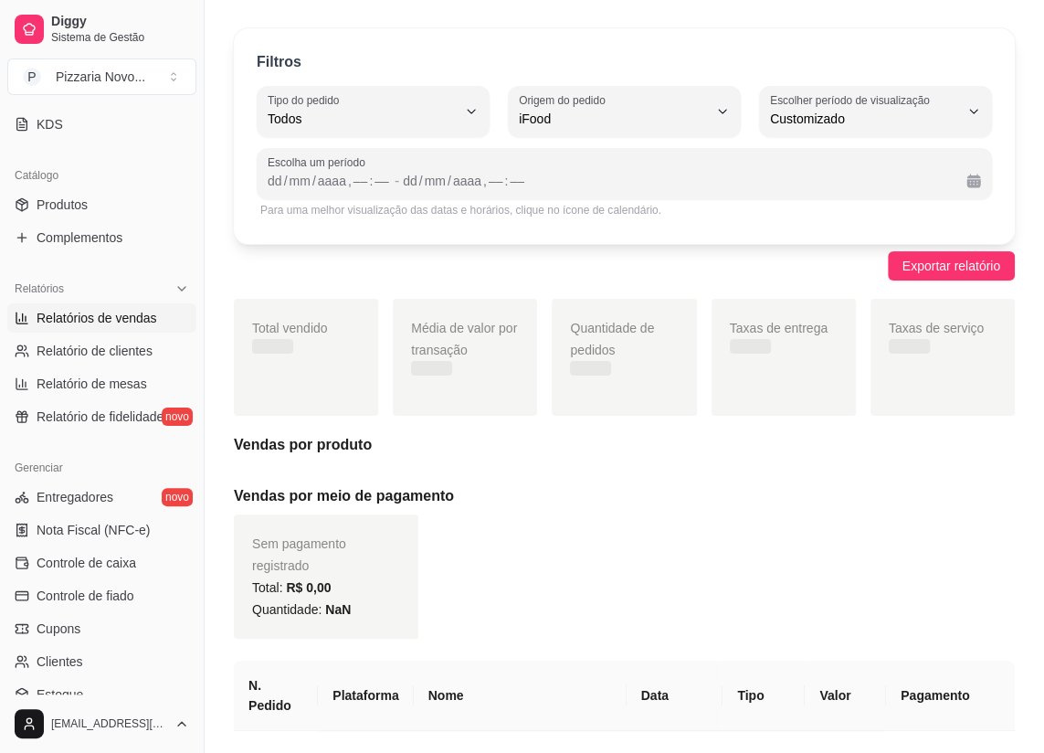
scroll to position [17, 0]
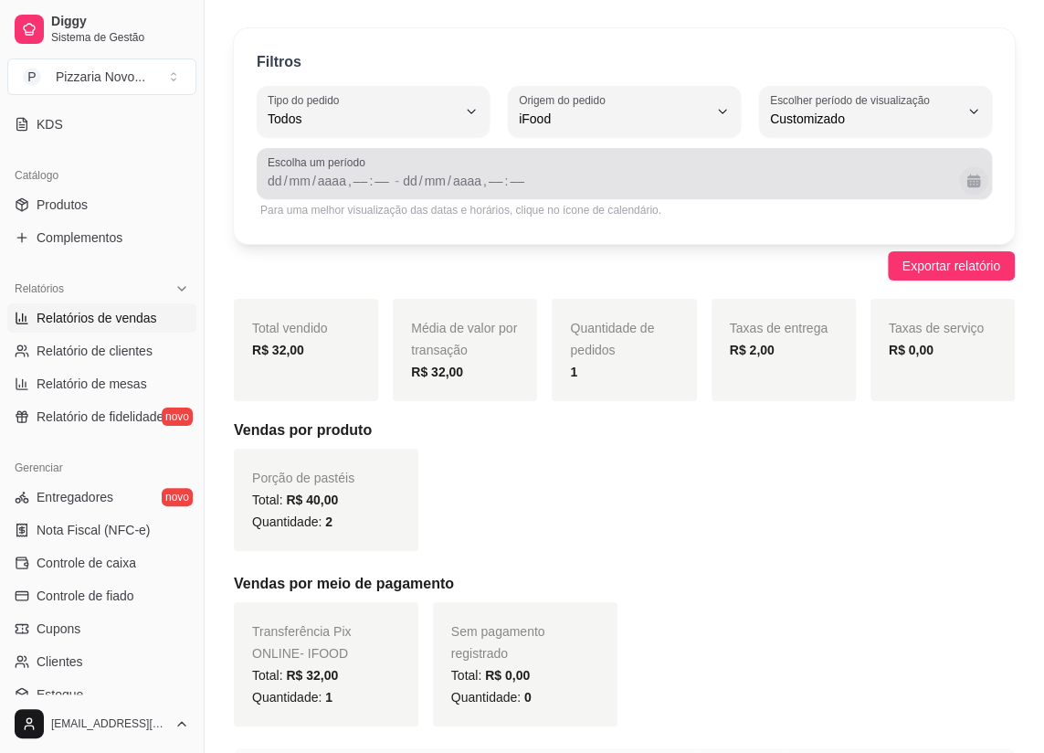
click at [973, 186] on button "Calendário" at bounding box center [973, 180] width 28 height 28
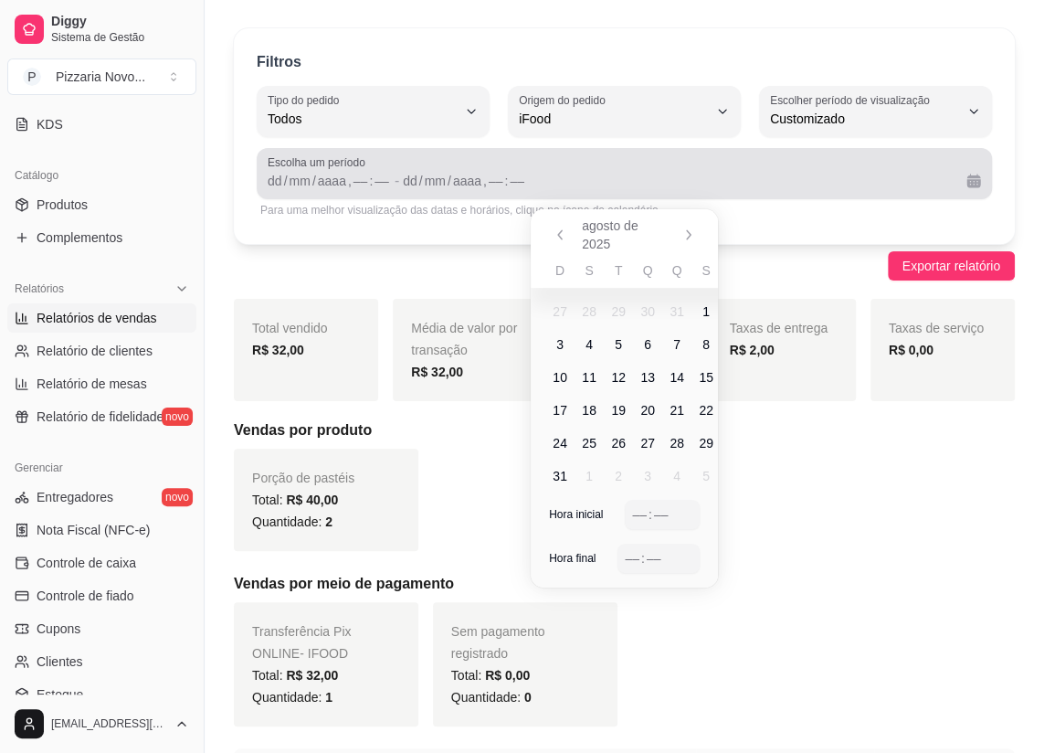
click at [285, 165] on span "Escolha um período" at bounding box center [624, 162] width 713 height 15
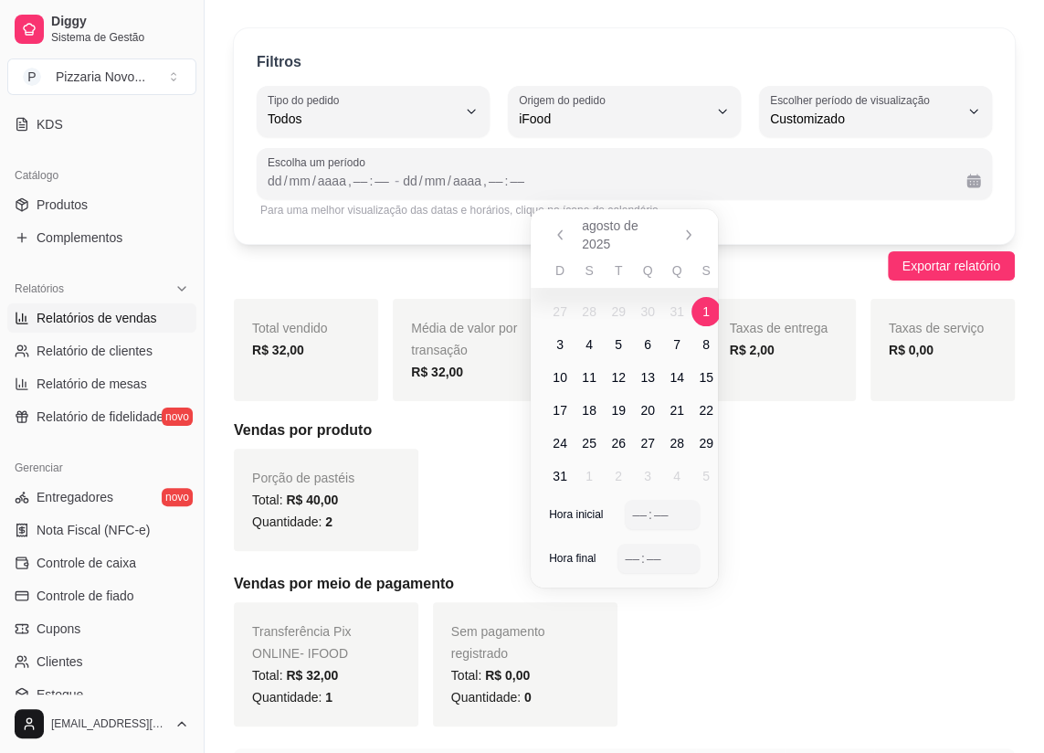
click at [704, 308] on span "1" at bounding box center [706, 311] width 7 height 18
click at [312, 174] on div "/" at bounding box center [314, 181] width 7 height 18
click at [403, 183] on div "dd" at bounding box center [403, 181] width 18 height 18
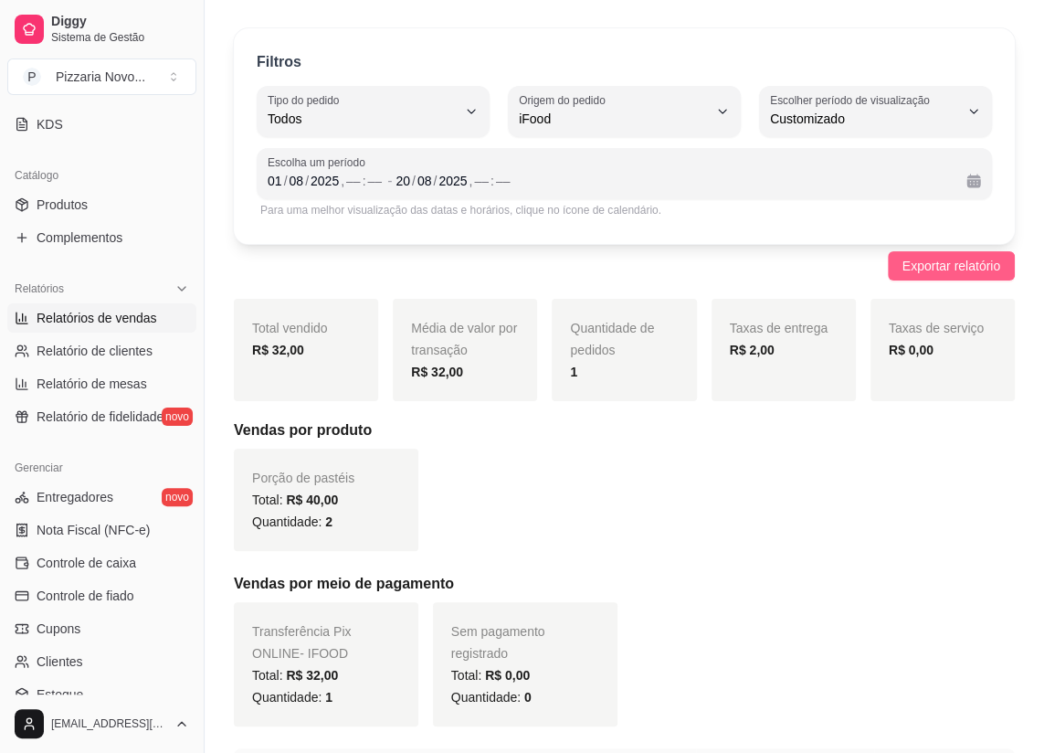
click at [950, 265] on span "Exportar relatório" at bounding box center [952, 266] width 98 height 20
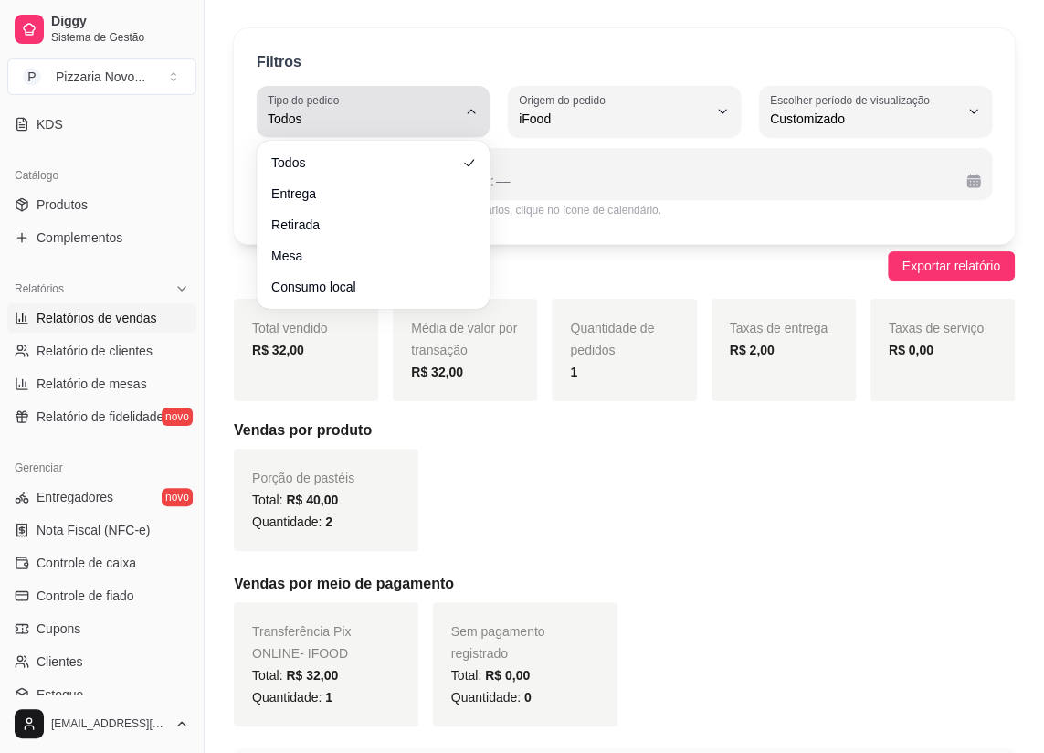
click at [469, 109] on icon "button" at bounding box center [471, 111] width 15 height 15
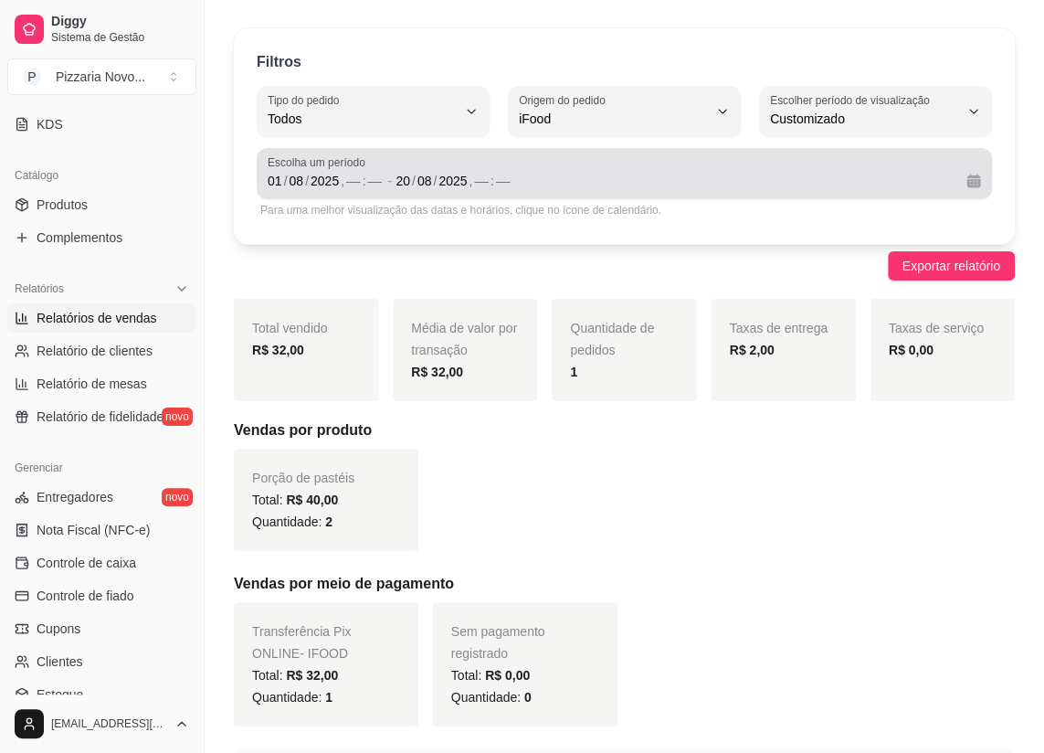
click at [659, 163] on span "Escolha um período" at bounding box center [624, 162] width 713 height 15
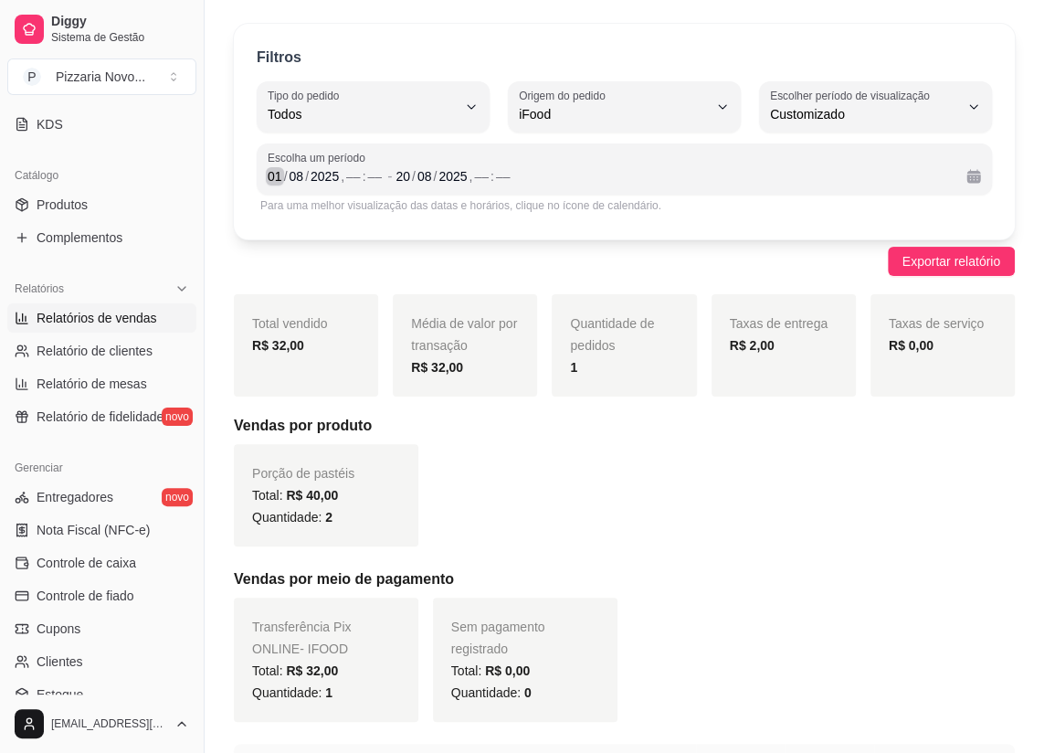
scroll to position [48, 0]
